Goal: Transaction & Acquisition: Purchase product/service

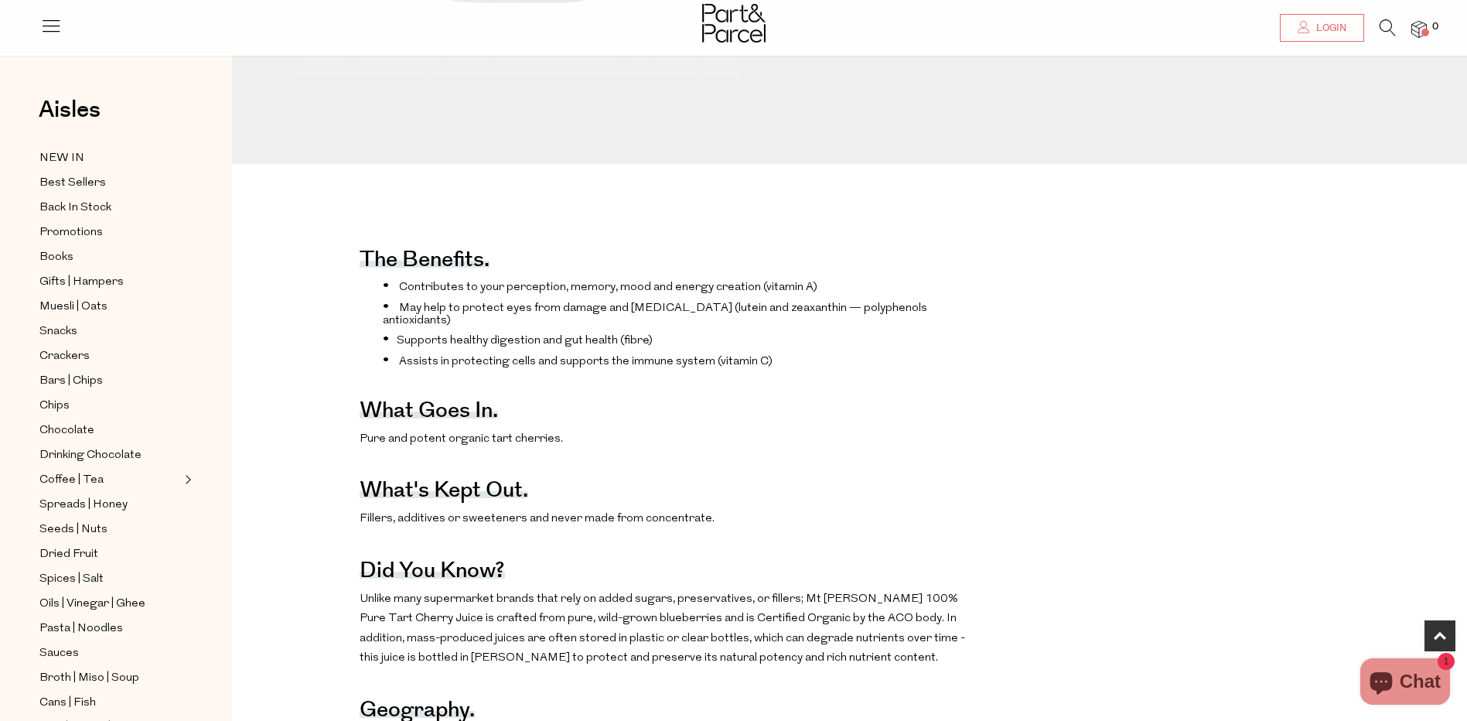
scroll to position [587, 0]
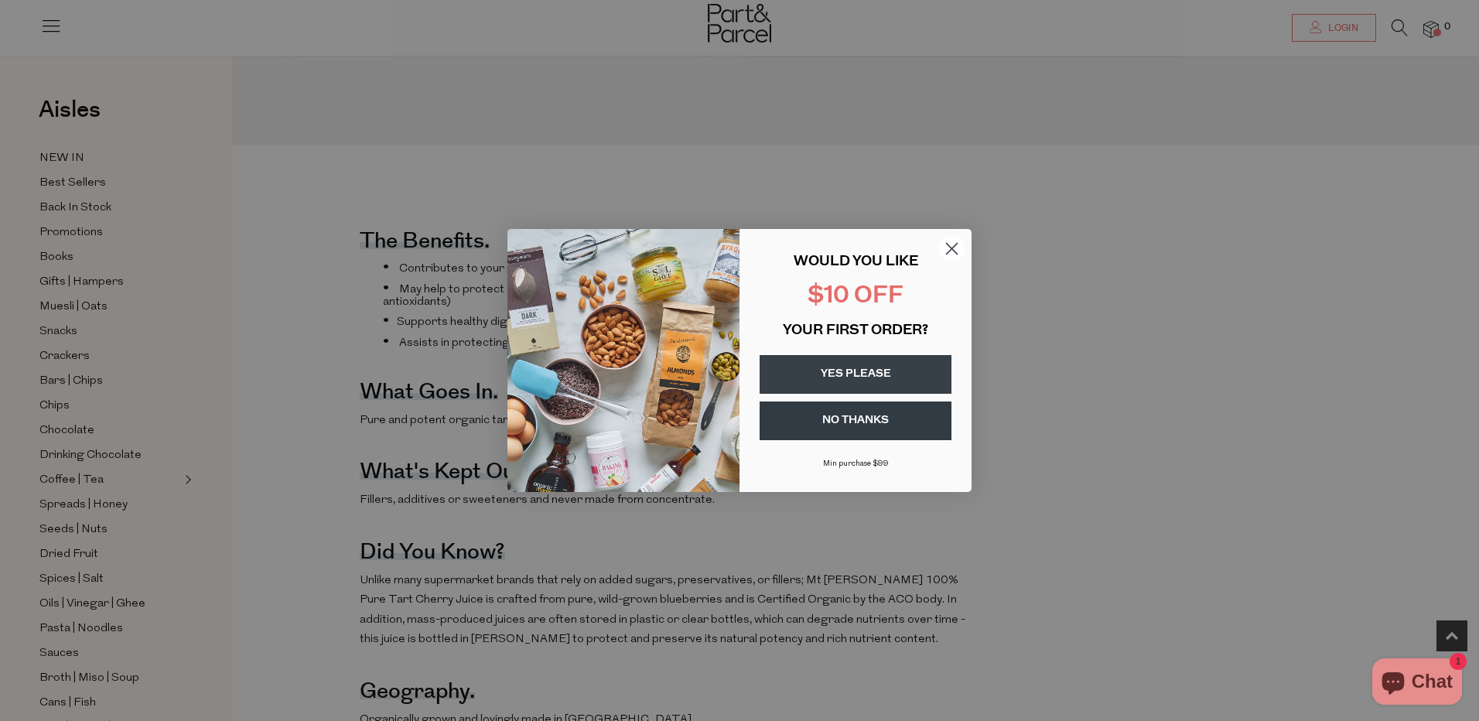
click at [845, 378] on button "YES PLEASE" at bounding box center [855, 374] width 192 height 39
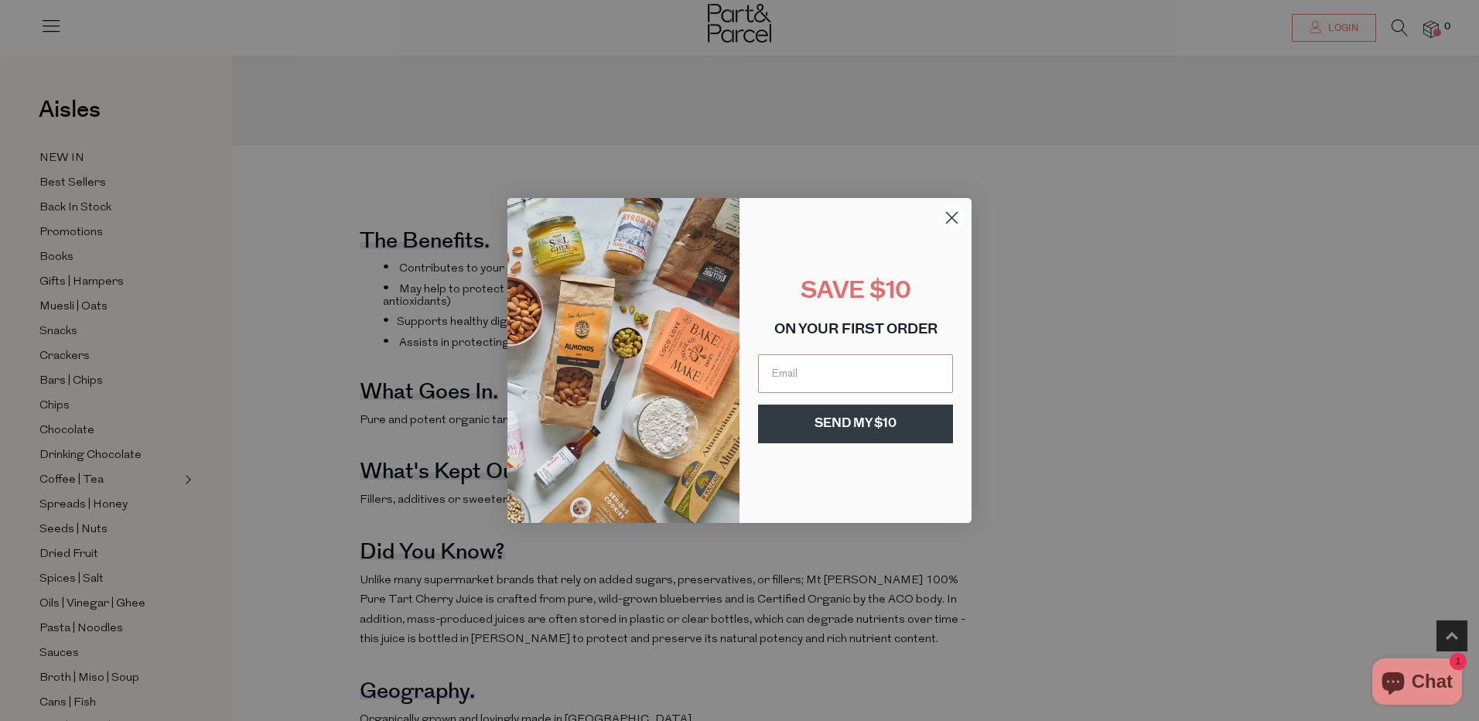
click at [950, 217] on icon "Close dialog" at bounding box center [952, 218] width 11 height 11
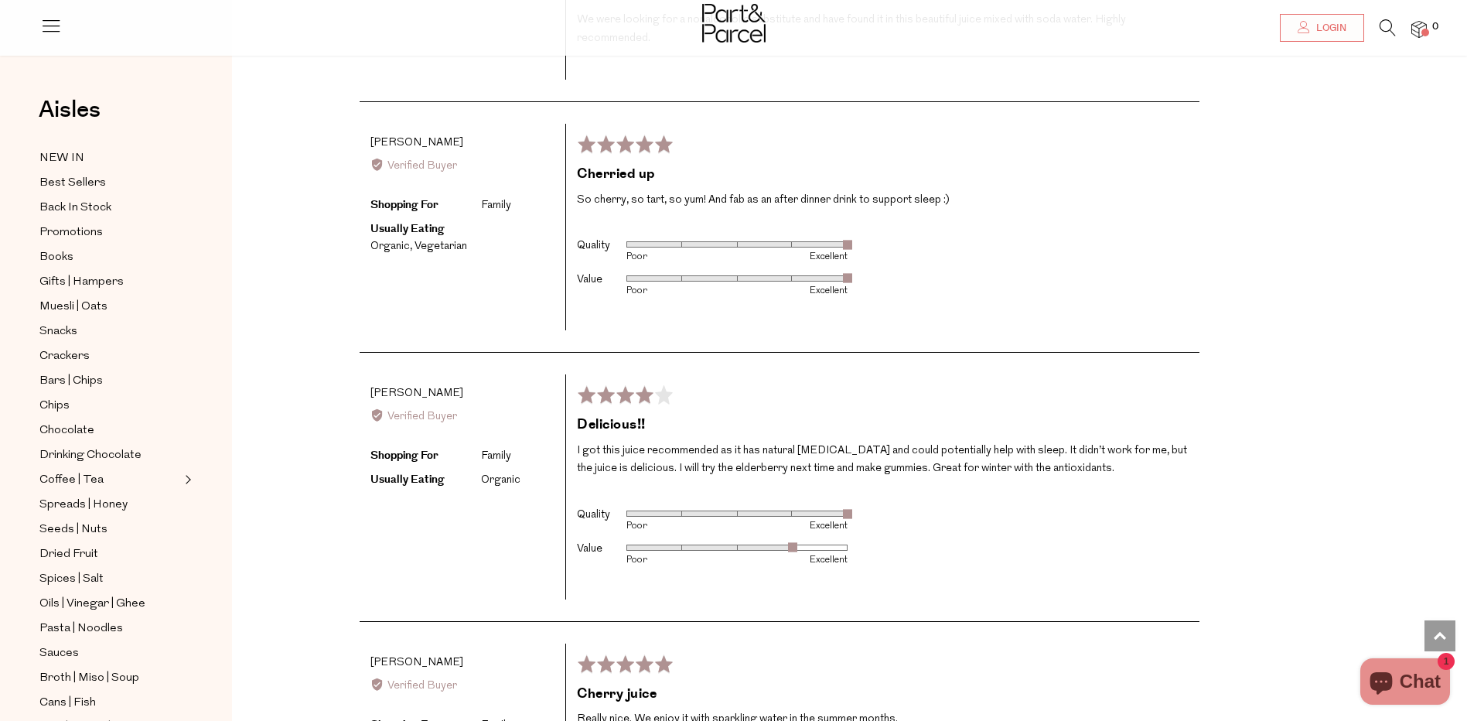
scroll to position [2910, 0]
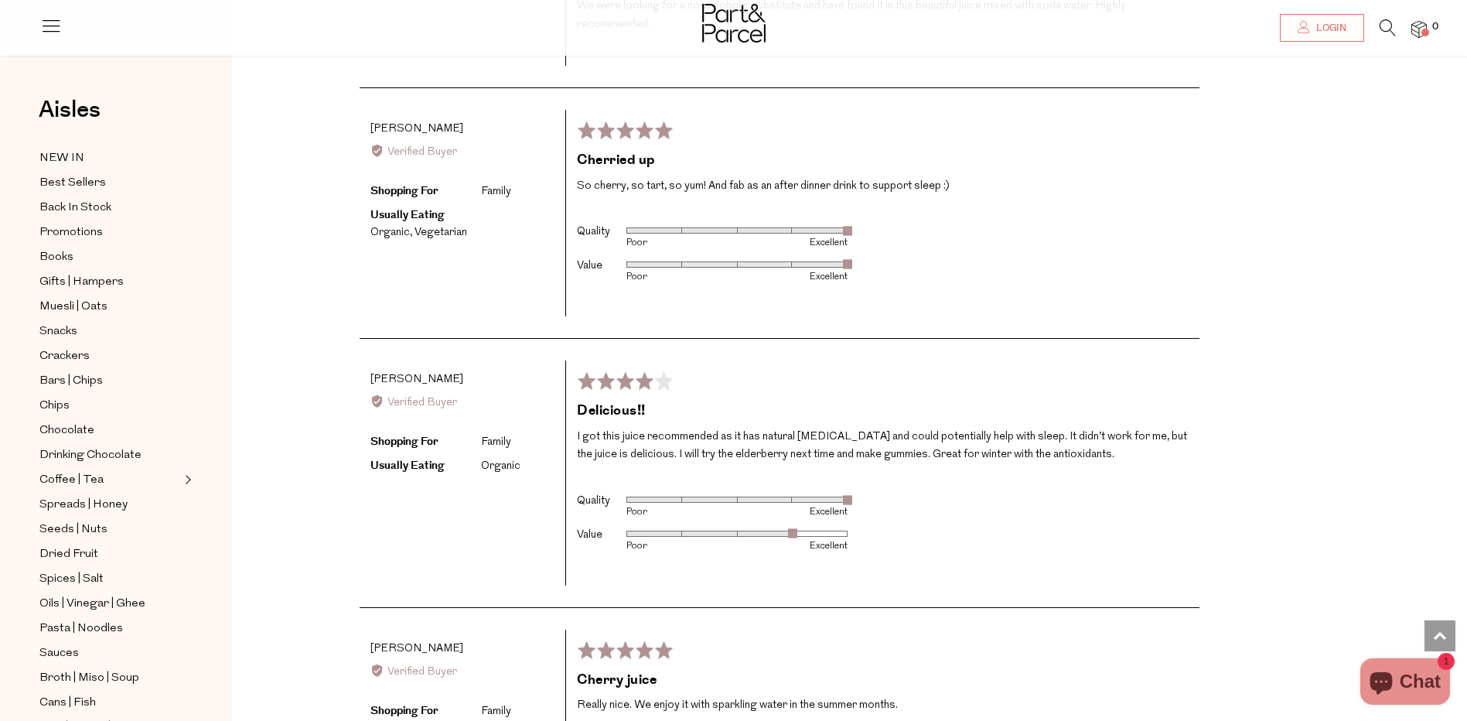
drag, startPoint x: 1472, startPoint y: 377, endPoint x: 1434, endPoint y: 580, distance: 206.9
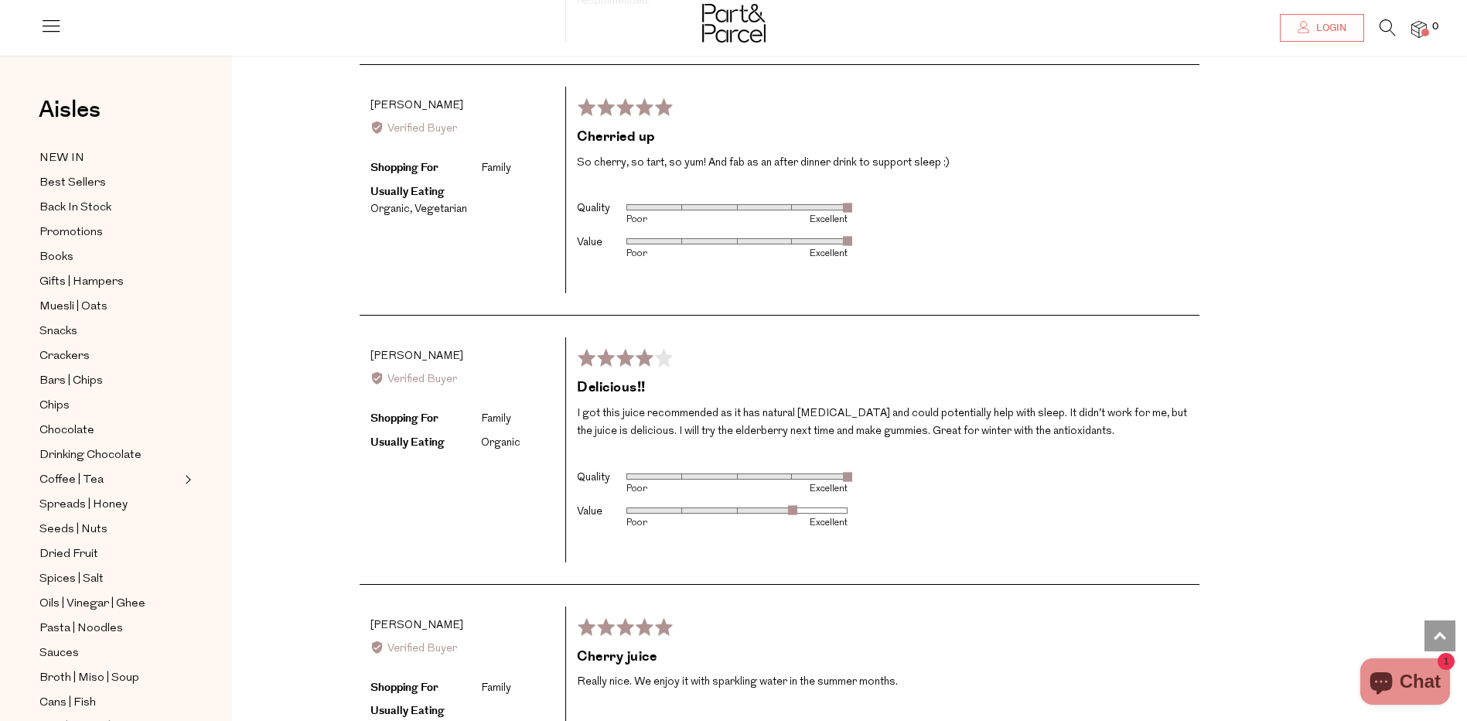
drag, startPoint x: 1434, startPoint y: 580, endPoint x: 1431, endPoint y: 599, distance: 18.8
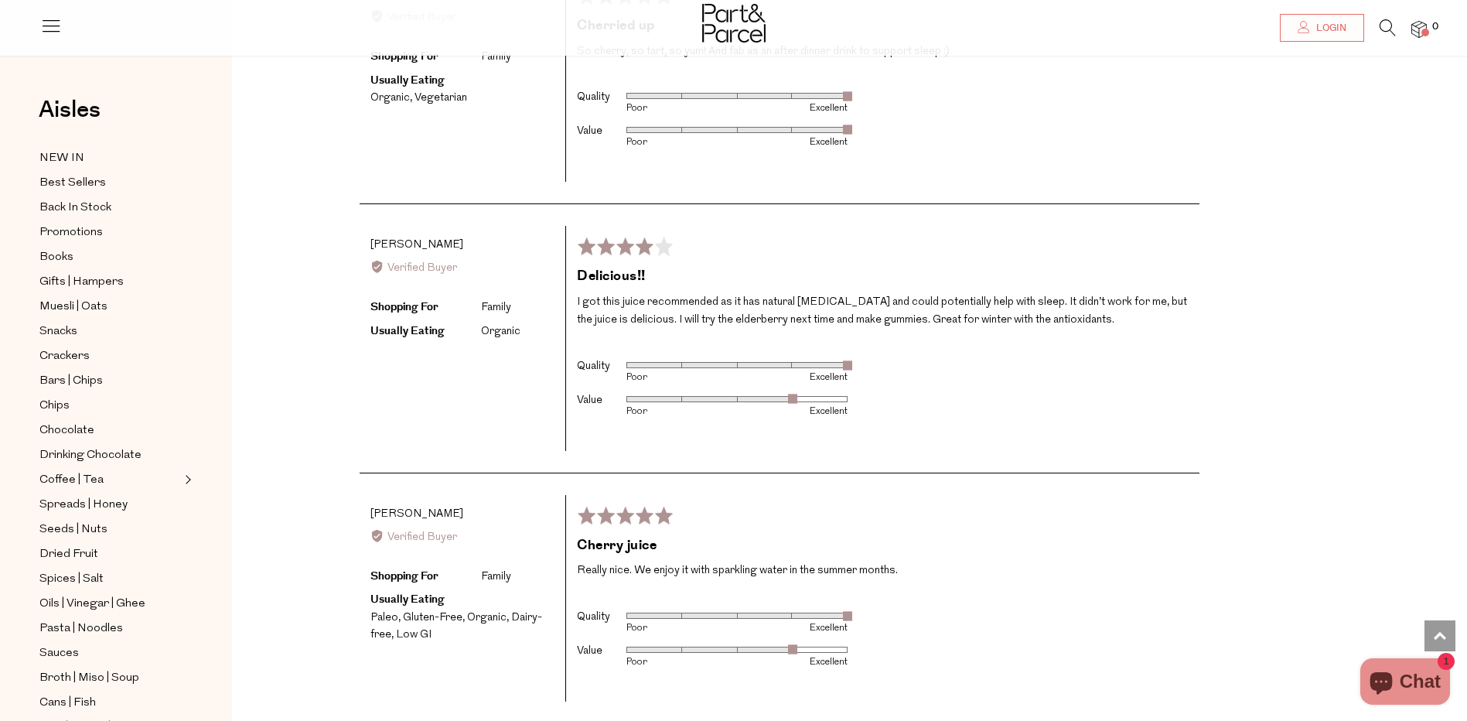
drag, startPoint x: 1431, startPoint y: 599, endPoint x: 1162, endPoint y: 565, distance: 271.3
click at [1162, 565] on div "Reviews 7 Questions 1 Write a Review average rating 4.6 out of 5 Based on 7 rev…" at bounding box center [780, 8] width 840 height 1554
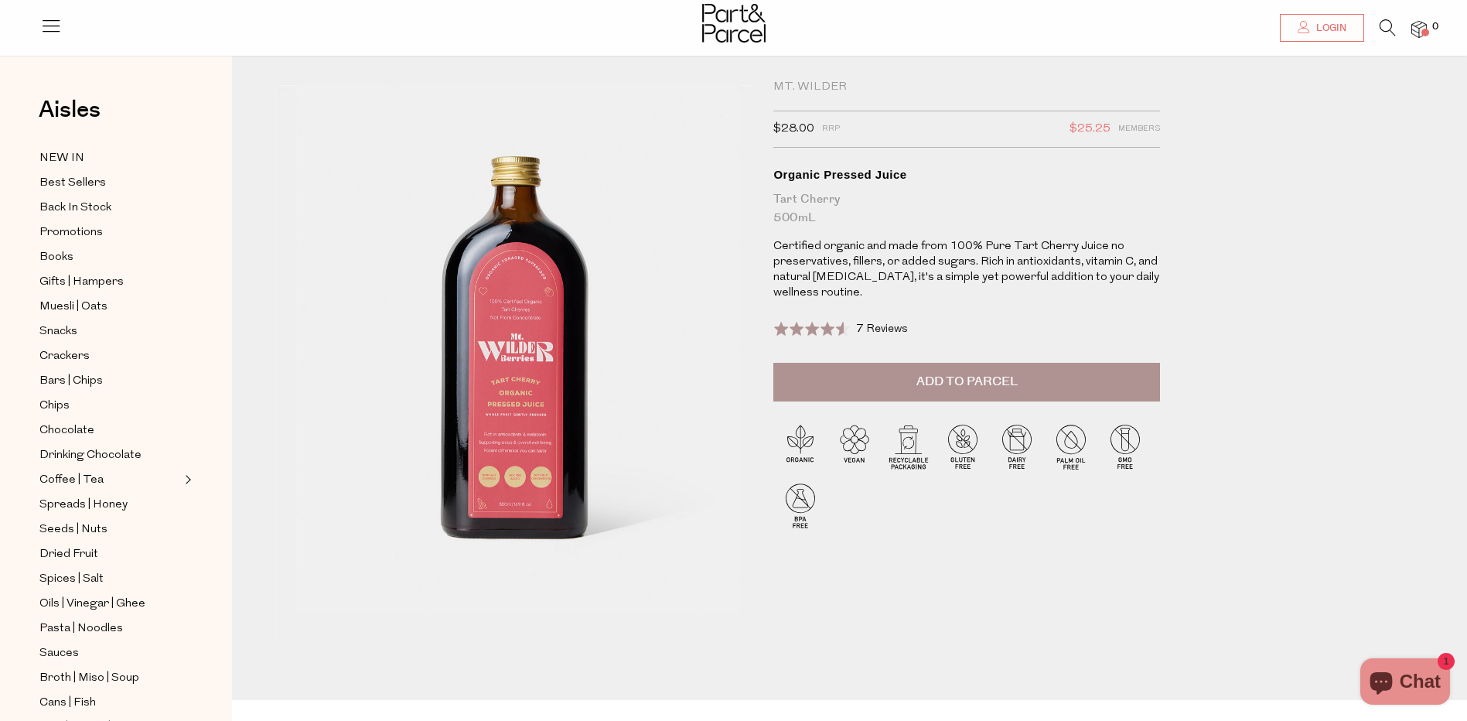
scroll to position [0, 0]
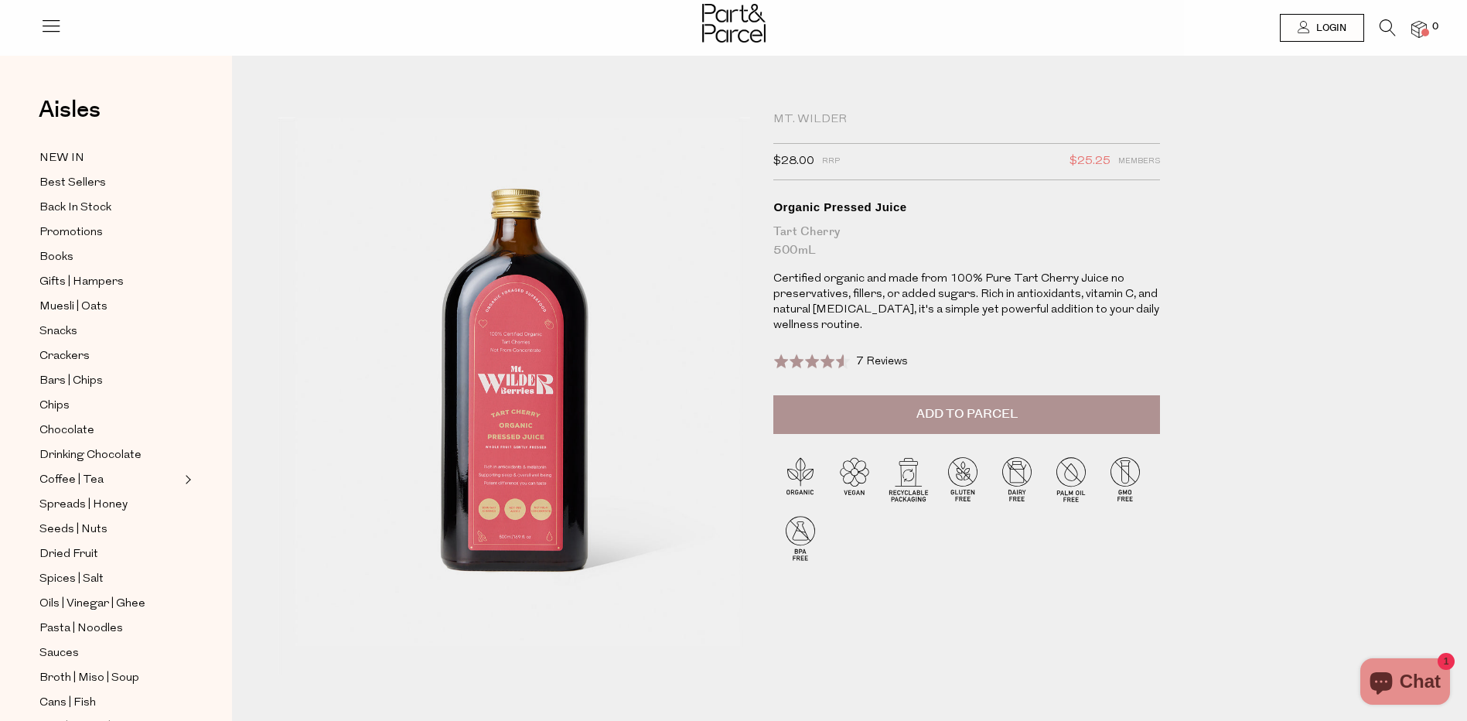
click at [930, 419] on span "Add to Parcel" at bounding box center [966, 414] width 101 height 18
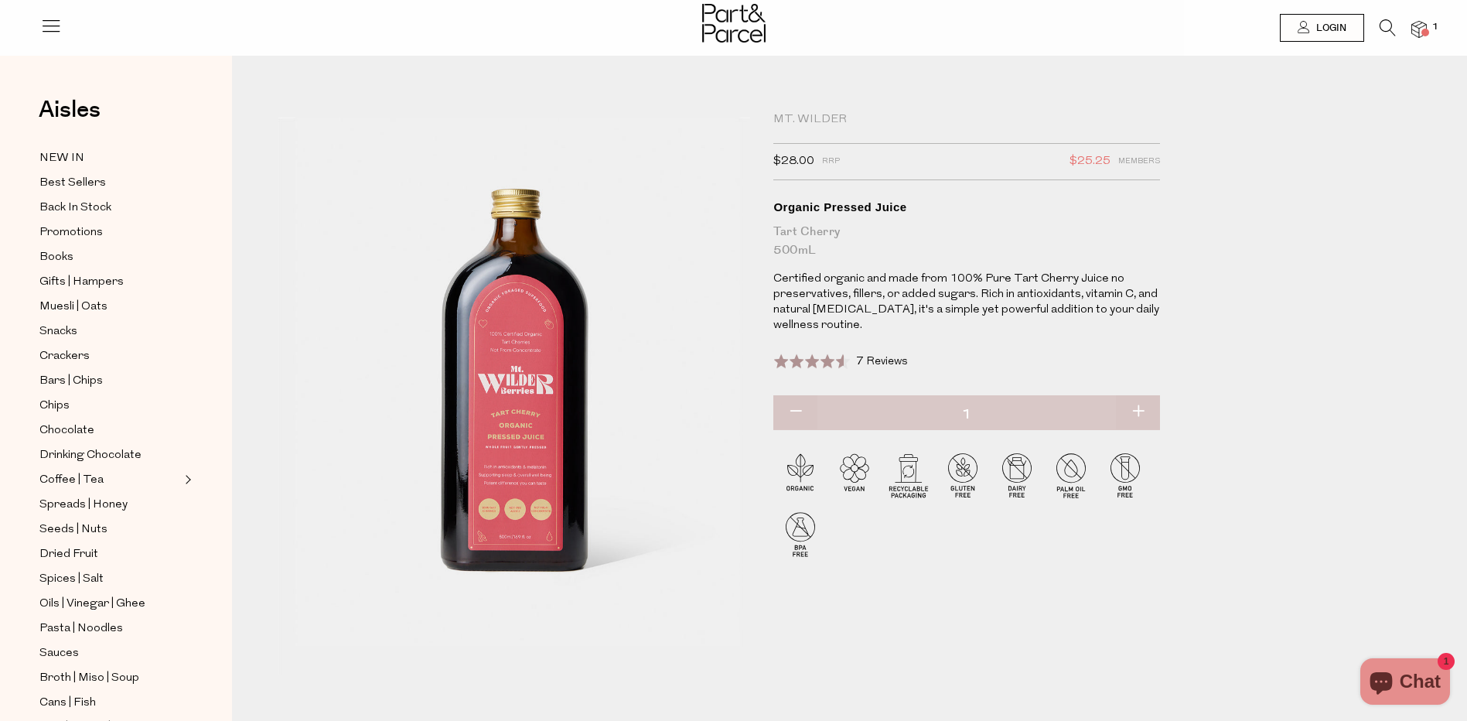
click at [1138, 415] on button "button" at bounding box center [1138, 412] width 44 height 34
type input "2"
click at [1139, 411] on button "button" at bounding box center [1138, 412] width 44 height 34
type input "3"
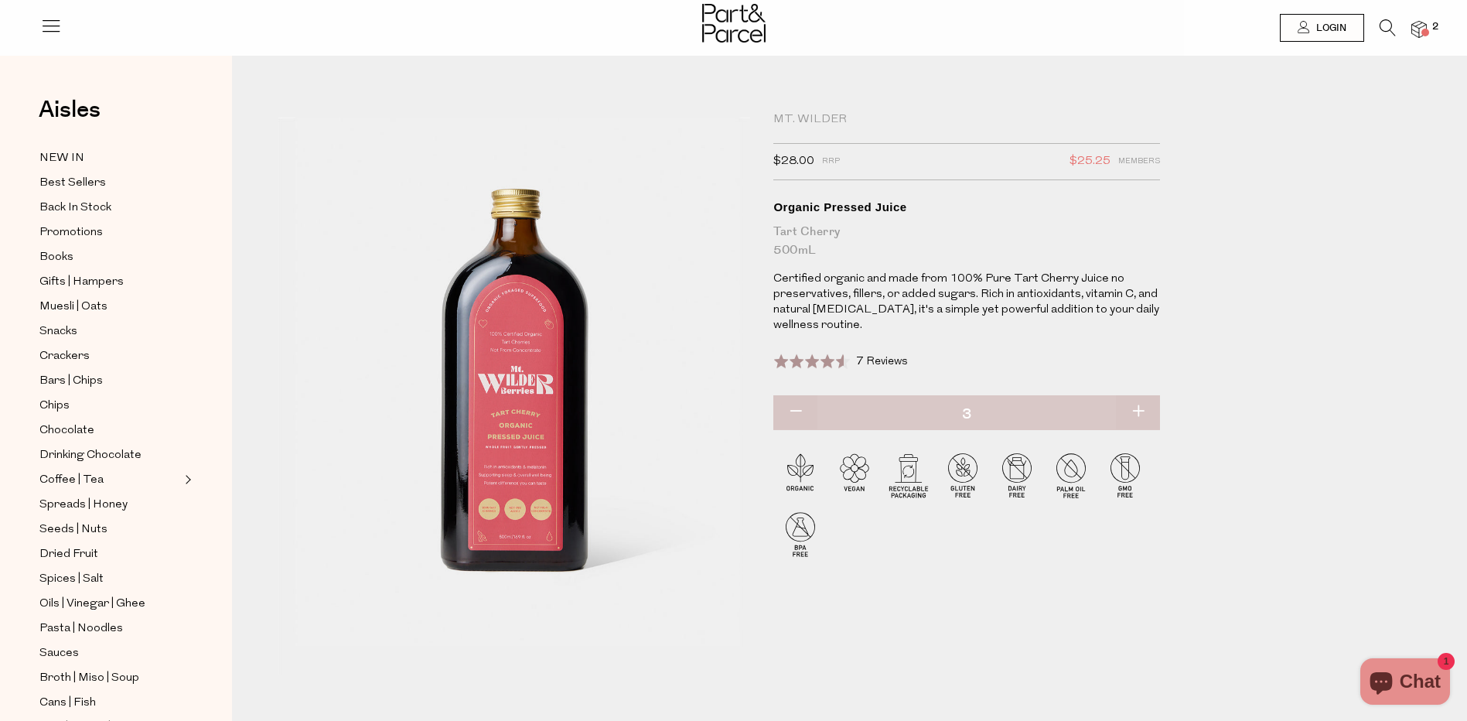
type input "3"
click at [1136, 410] on button "button" at bounding box center [1138, 412] width 44 height 34
type input "4"
click at [1140, 414] on button "button" at bounding box center [1138, 412] width 44 height 34
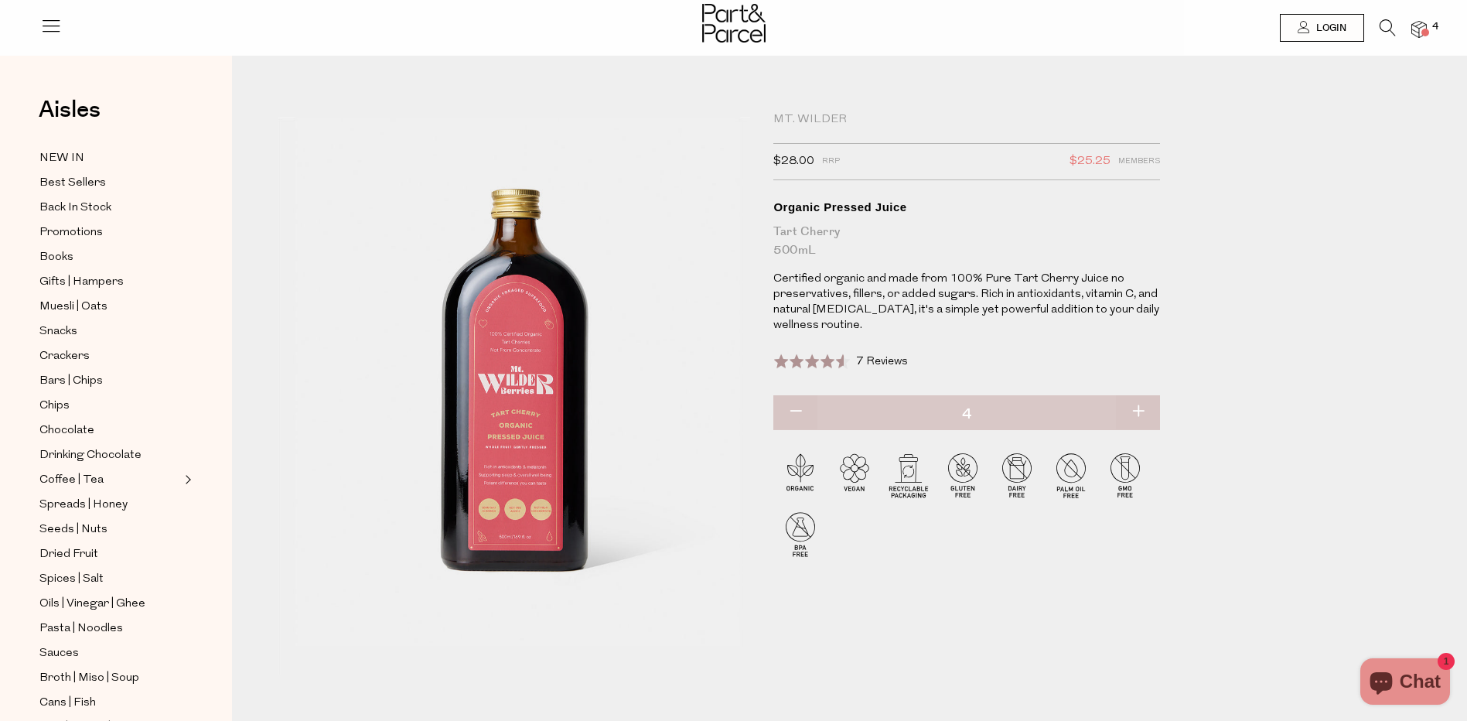
type input "5"
click at [1140, 414] on button "button" at bounding box center [1138, 412] width 44 height 34
type input "6"
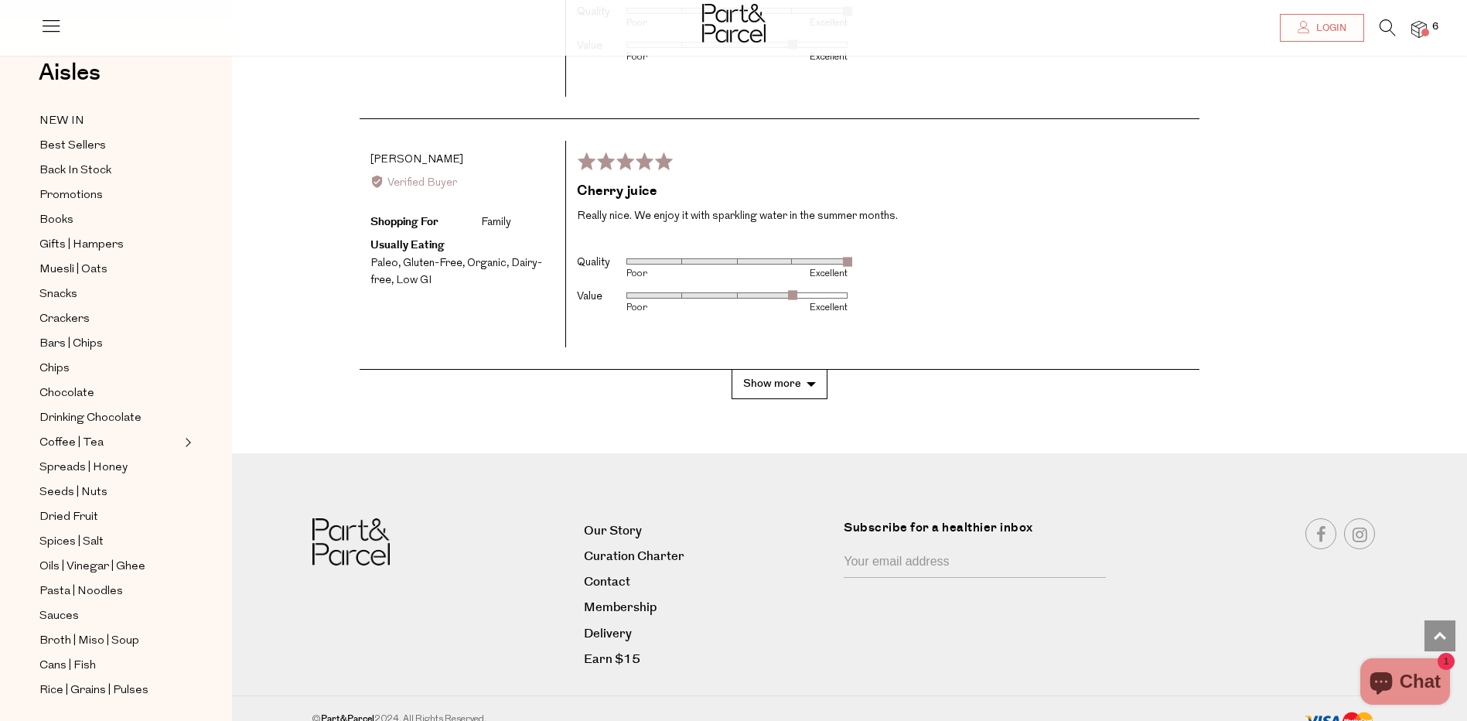
scroll to position [3404, 0]
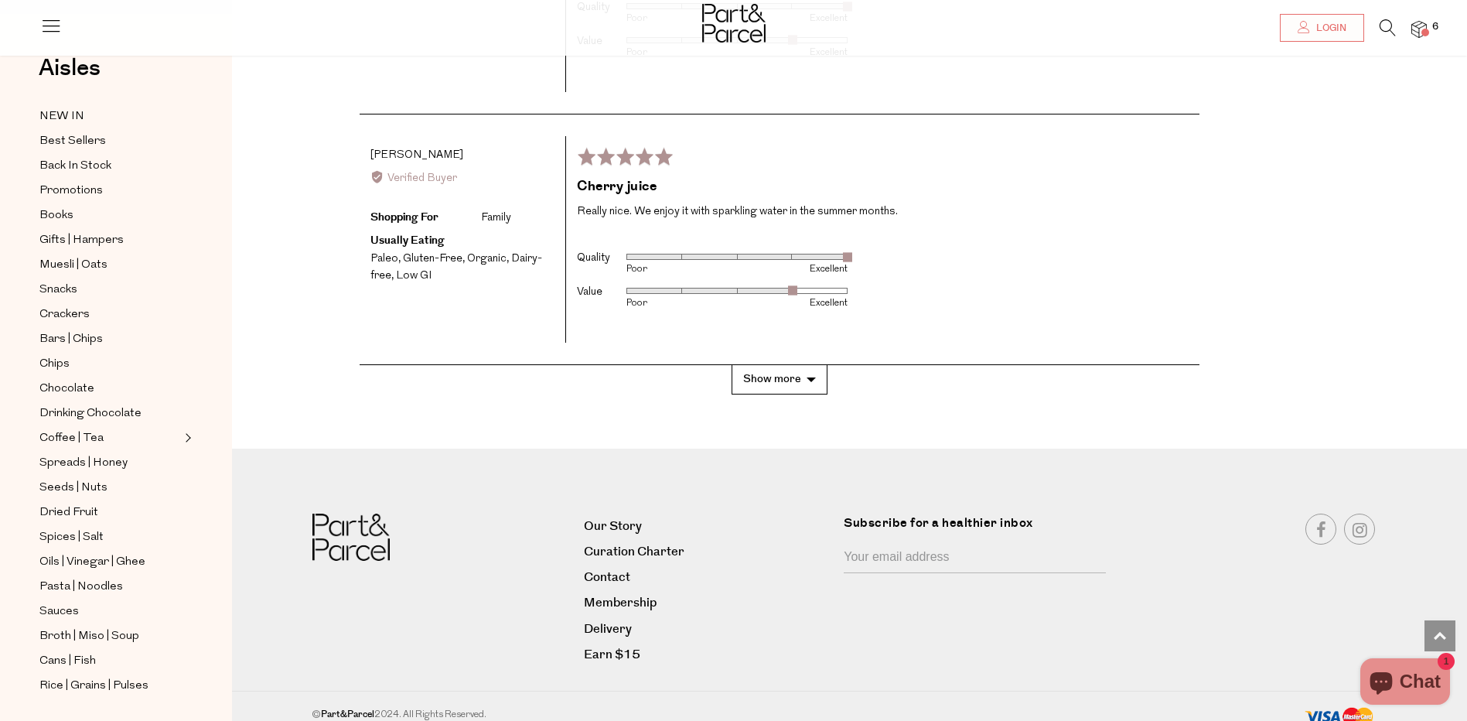
click at [854, 544] on input "Your email address" at bounding box center [975, 558] width 262 height 29
type input "cananzim@bigpond.net.au"
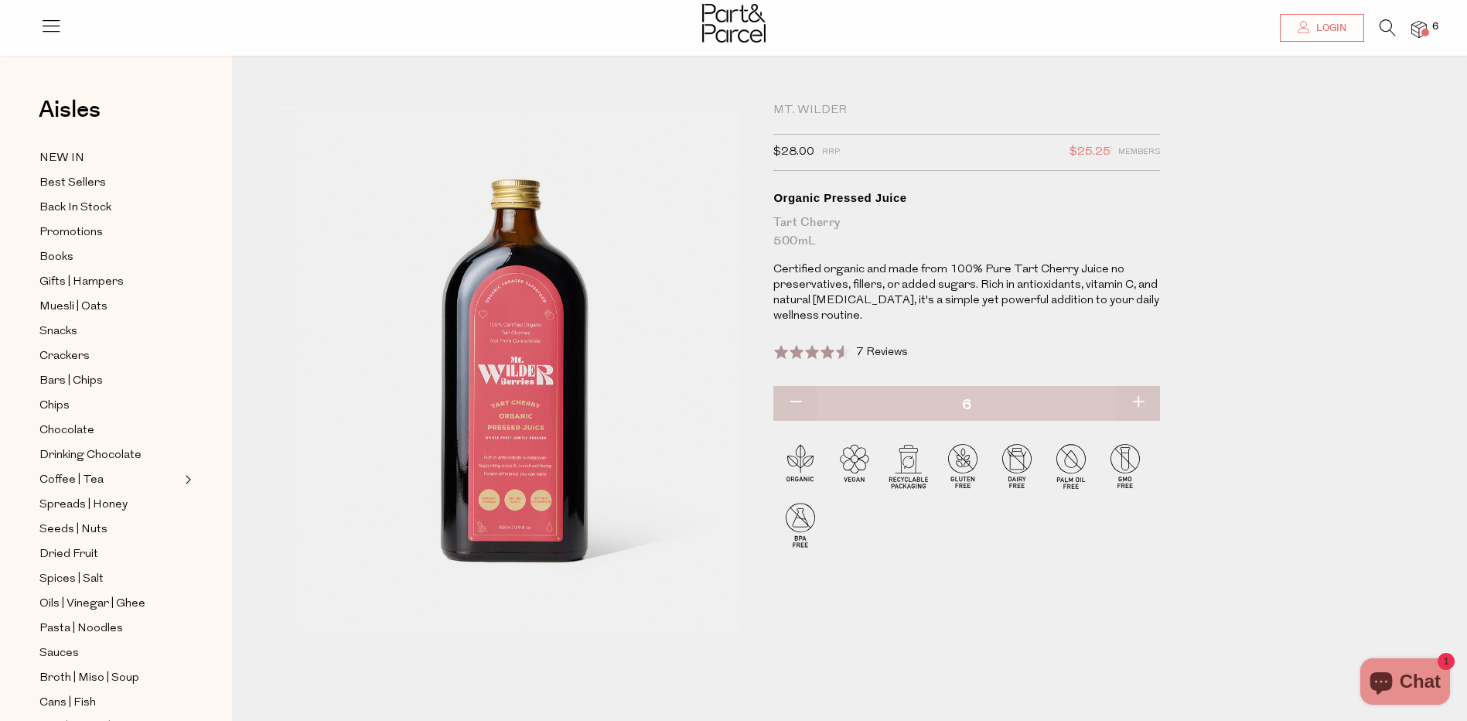
scroll to position [0, 0]
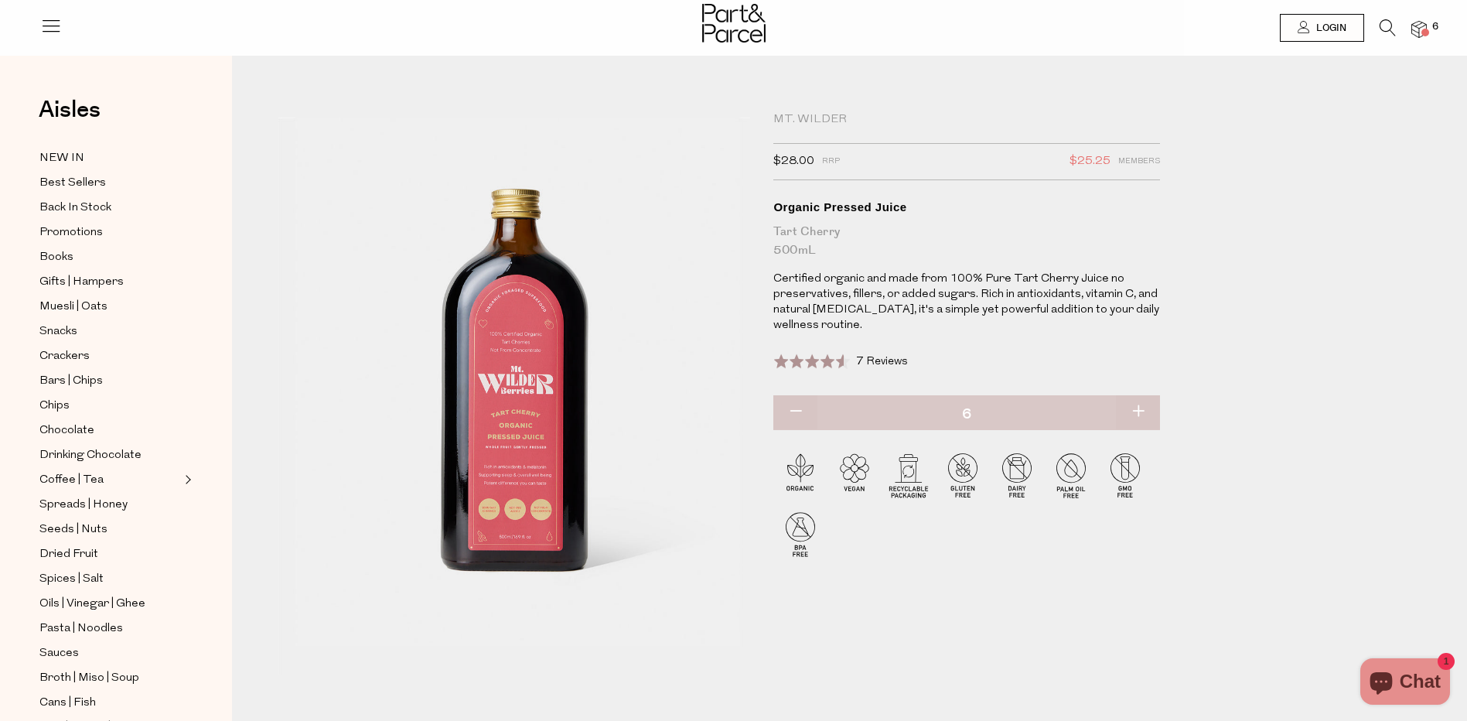
click at [1130, 162] on span "Members" at bounding box center [1139, 162] width 42 height 20
click at [1082, 162] on span "$25.25" at bounding box center [1090, 162] width 41 height 20
click at [800, 163] on span "$28.00" at bounding box center [793, 162] width 41 height 20
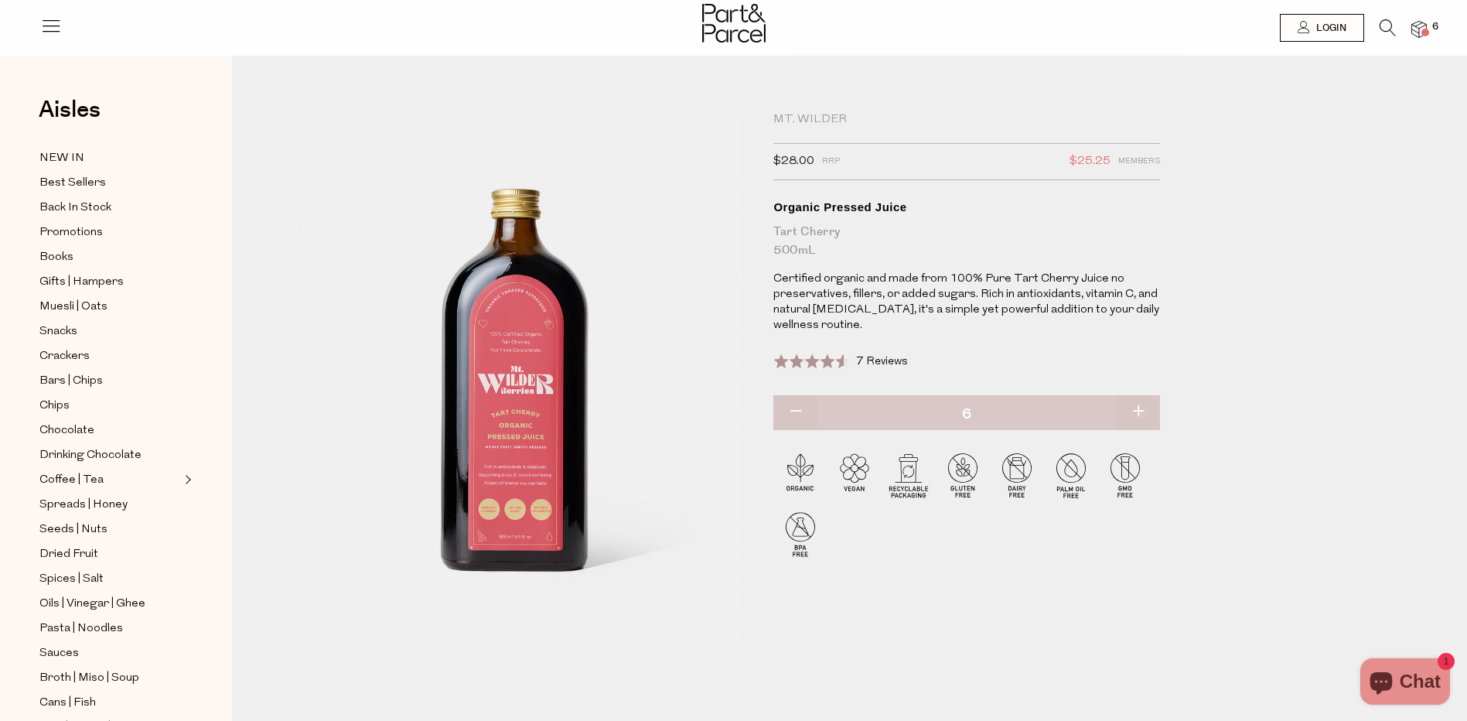
click at [1383, 23] on icon at bounding box center [1388, 27] width 16 height 17
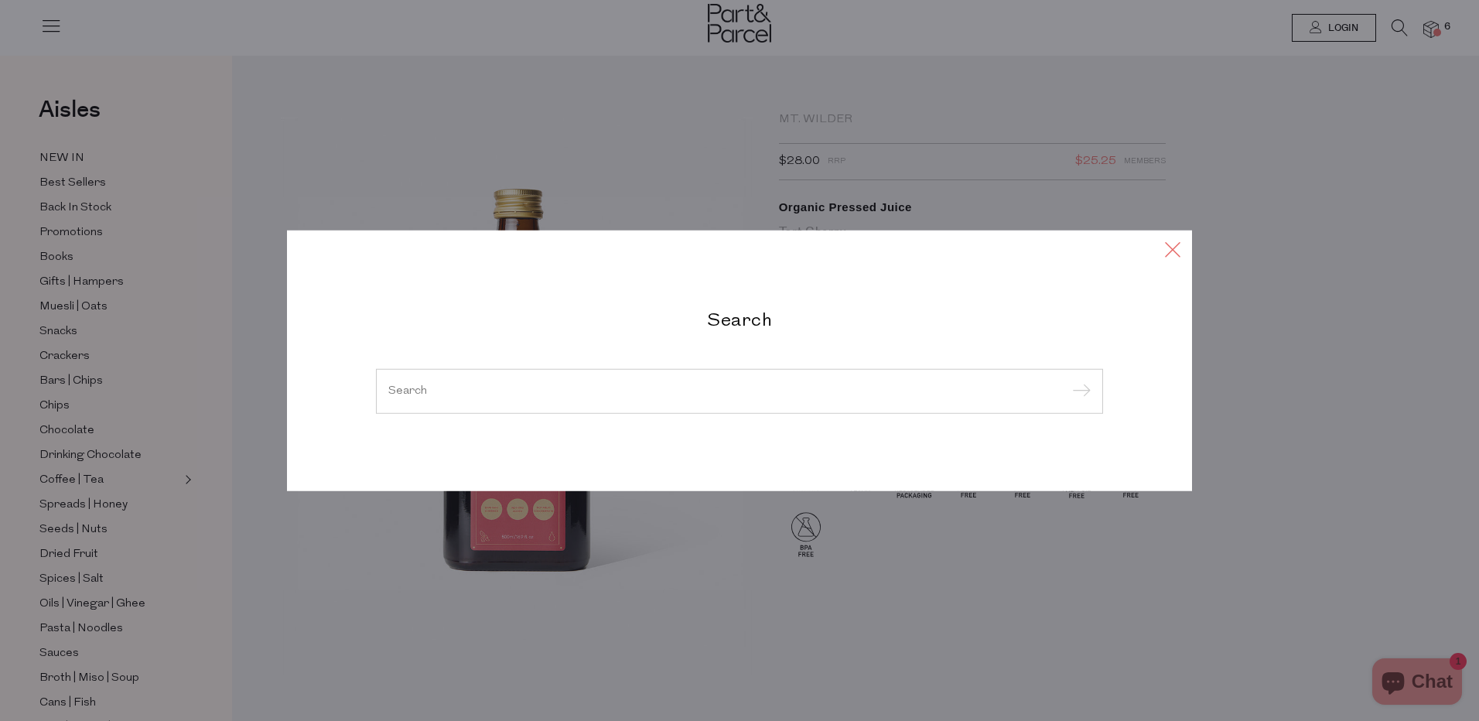
click at [1175, 245] on icon at bounding box center [1172, 249] width 23 height 22
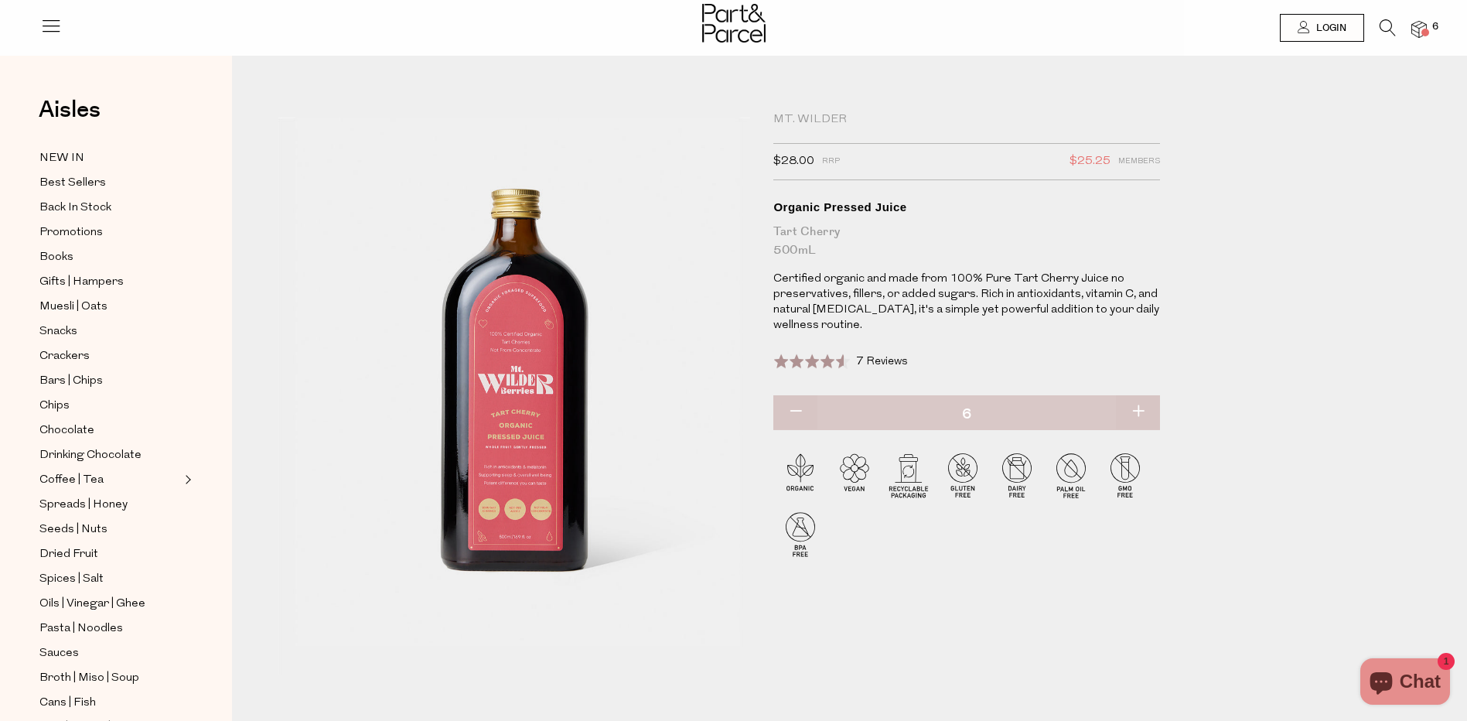
click at [1417, 29] on img at bounding box center [1418, 30] width 15 height 18
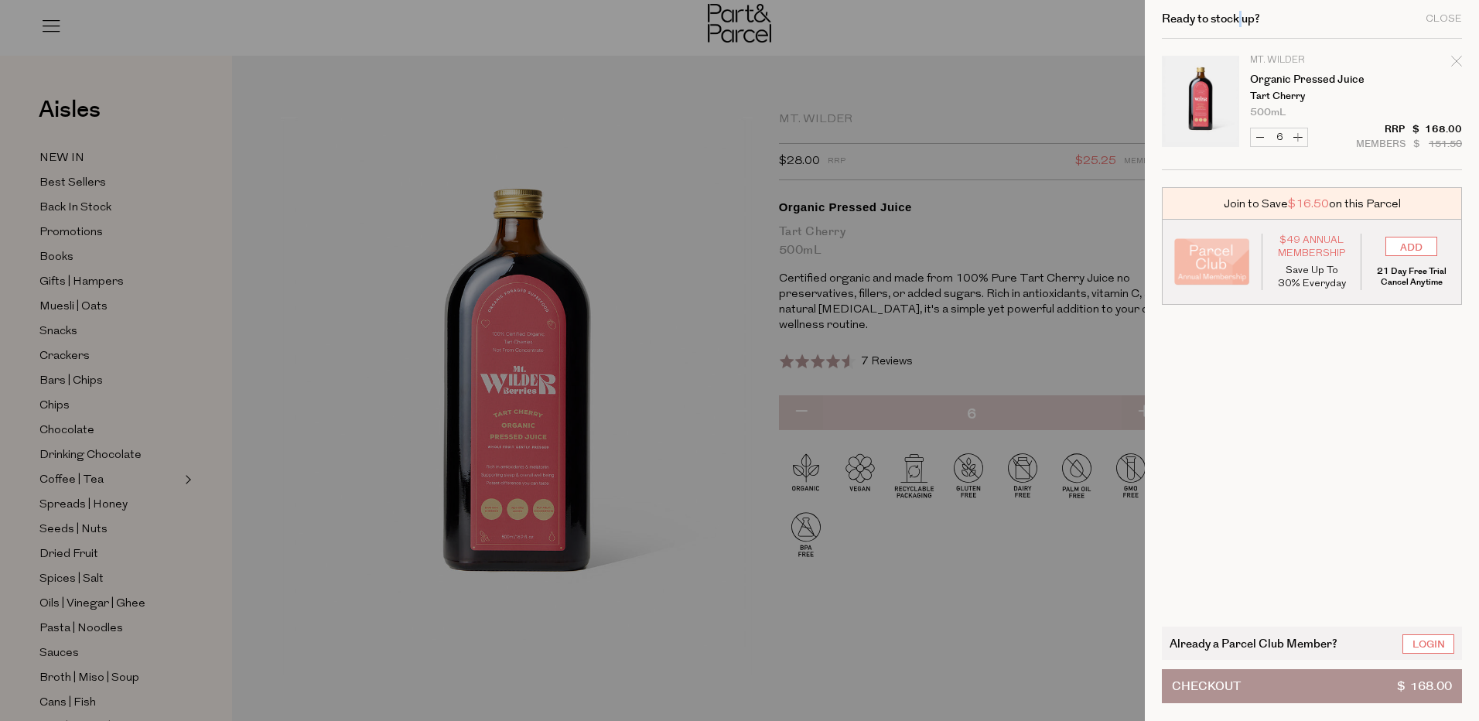
click at [1417, 29] on div "Ready to stock up? Close" at bounding box center [1312, 19] width 300 height 39
click at [1259, 139] on button "Decrease Organic Pressed Juice" at bounding box center [1260, 137] width 19 height 18
type input "5"
click at [1259, 139] on form "Image Product Total Qty Mt. [PERSON_NAME] Organic Pressed Juice Tart Cherry 500…" at bounding box center [1312, 104] width 300 height 131
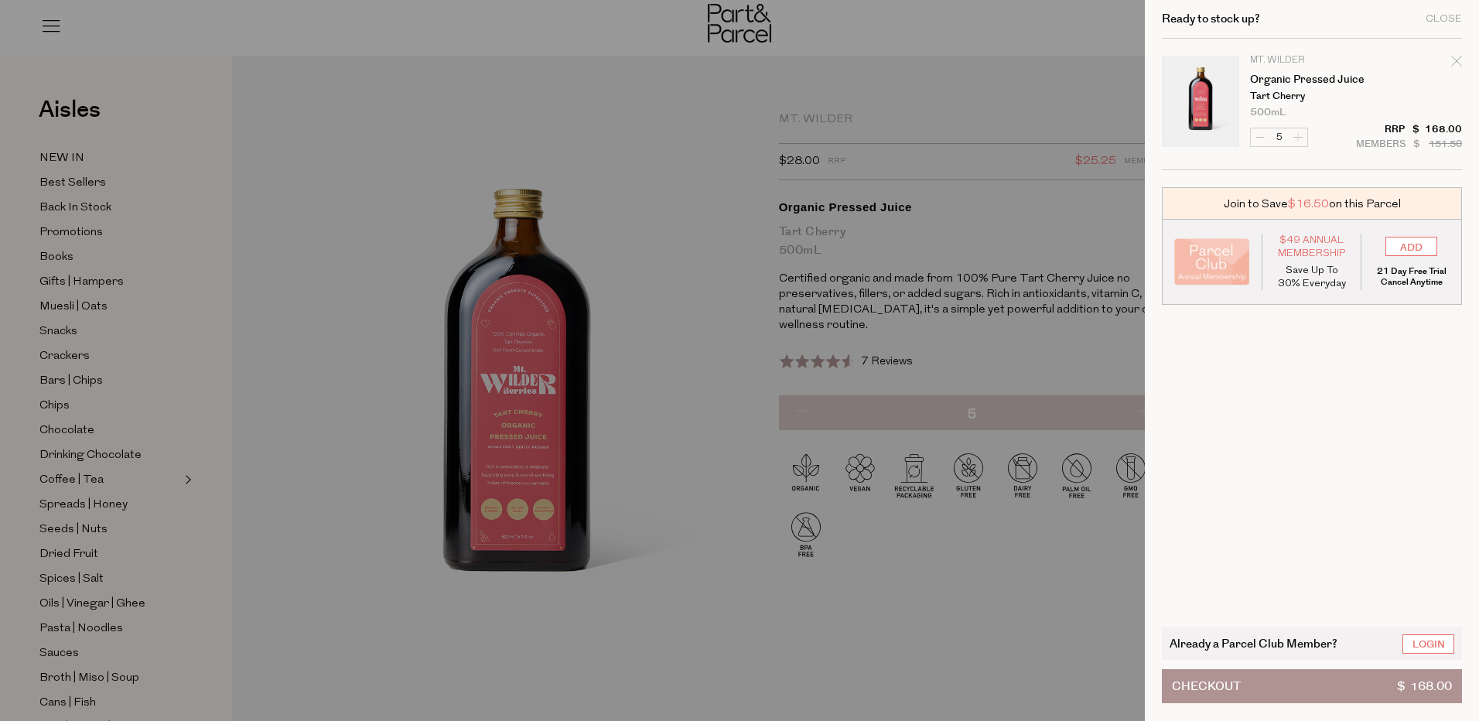
click at [1259, 139] on form "Image Product Total Qty Mt. [PERSON_NAME] Organic Pressed Juice Tart Cherry 500…" at bounding box center [1312, 104] width 300 height 131
type input "4"
click at [1259, 139] on form "Image Product Total Qty Mt. [PERSON_NAME] Organic Pressed Juice Tart Cherry 500…" at bounding box center [1312, 104] width 300 height 131
click at [1259, 139] on button "Decrease Organic Pressed Juice" at bounding box center [1260, 137] width 19 height 18
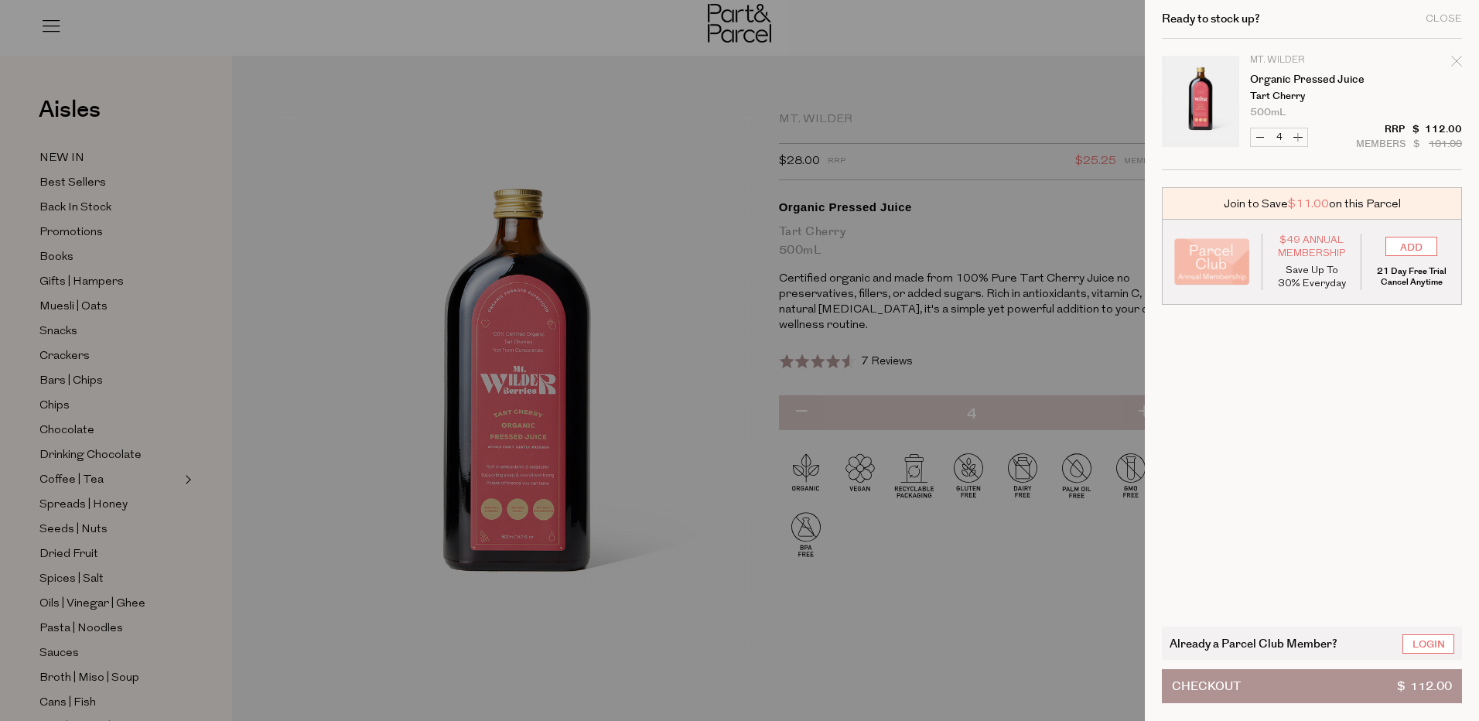
type input "3"
click at [1259, 139] on form "Image Product Total Qty Mt. [PERSON_NAME] Organic Pressed Juice Tart Cherry 500…" at bounding box center [1312, 104] width 300 height 131
click at [1259, 132] on button "Decrease Organic Pressed Juice" at bounding box center [1260, 137] width 19 height 18
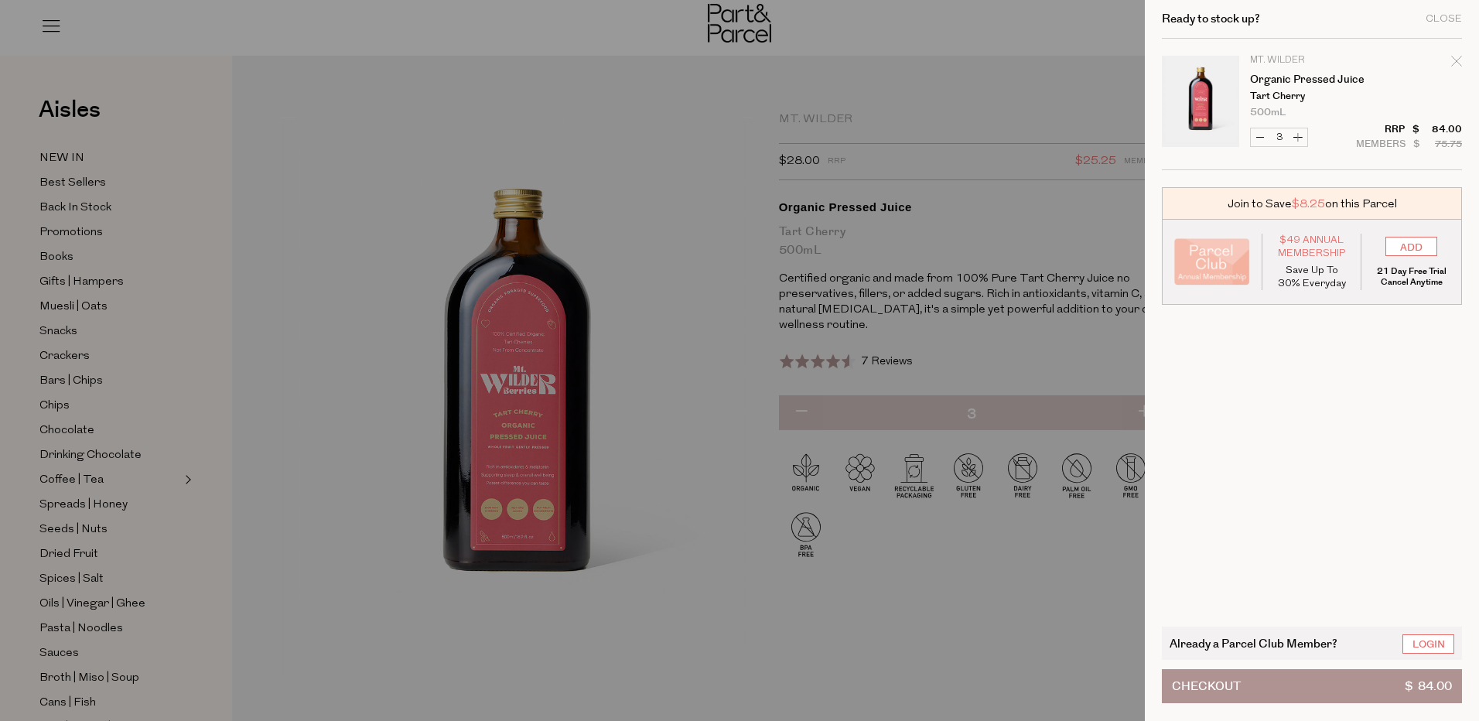
type input "2"
click at [1259, 132] on form "Image Product Total Qty Mt. [PERSON_NAME] Organic Pressed Juice Tart Cherry 500…" at bounding box center [1312, 104] width 300 height 131
click at [1260, 138] on button "Decrease Organic Pressed Juice" at bounding box center [1260, 137] width 19 height 18
type input "1"
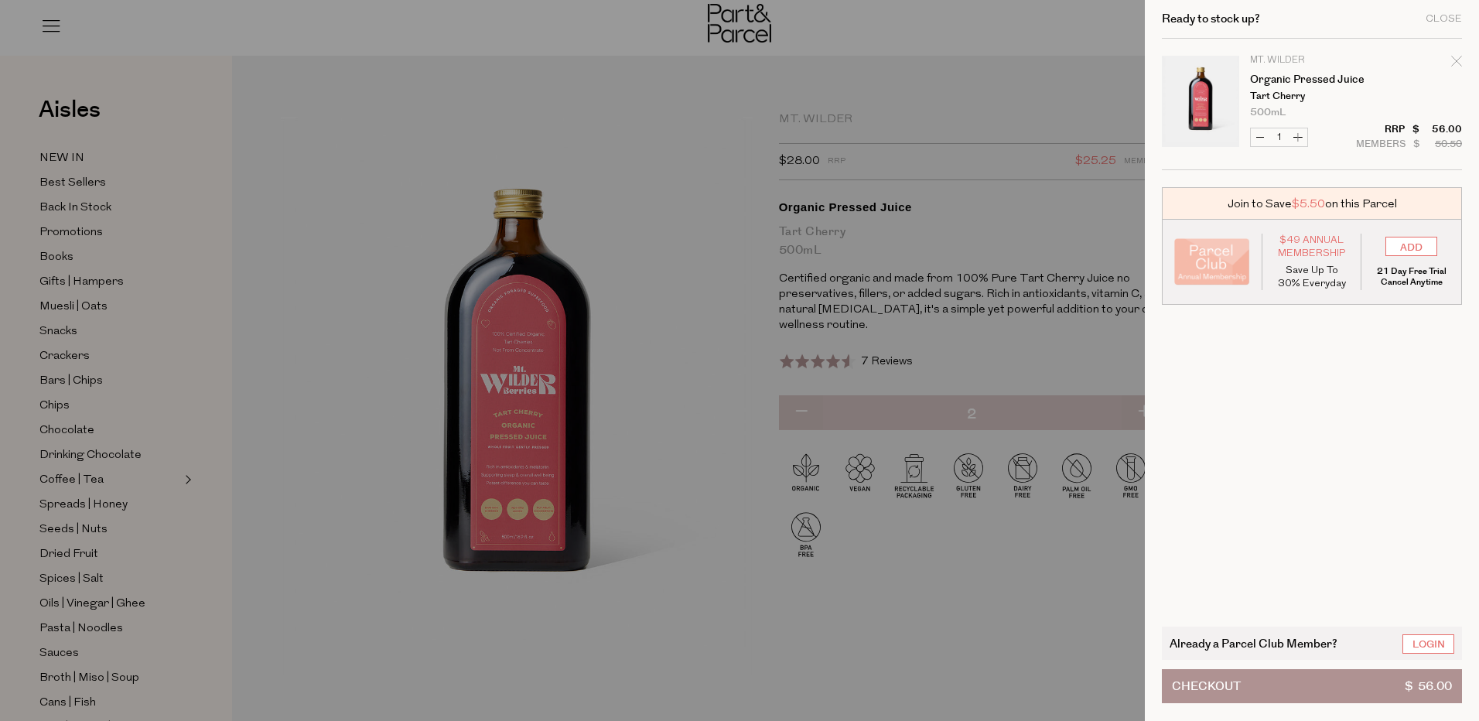
type input "1"
click at [1260, 138] on form "Image Product Total Qty Mt. [PERSON_NAME] Organic Pressed Juice Tart Cherry 500…" at bounding box center [1312, 104] width 300 height 131
click at [1260, 135] on button "Decrease Organic Pressed Juice" at bounding box center [1260, 137] width 19 height 18
type input "0"
